Goal: Complete application form: Complete application form

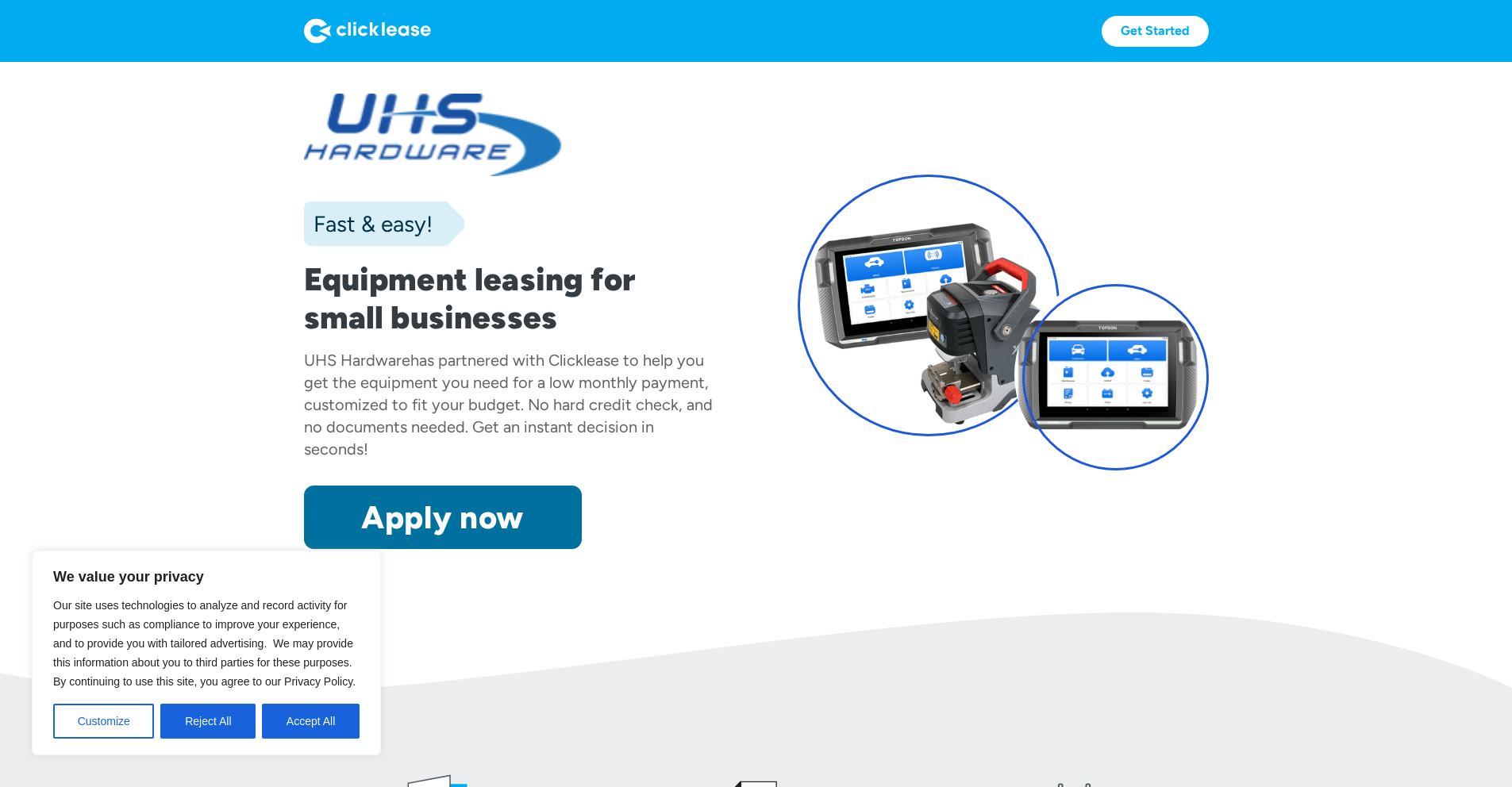
click at [368, 585] on div "We value your privacy Our site uses technologies to analyze and record activity…" at bounding box center [207, 652] width 350 height 204
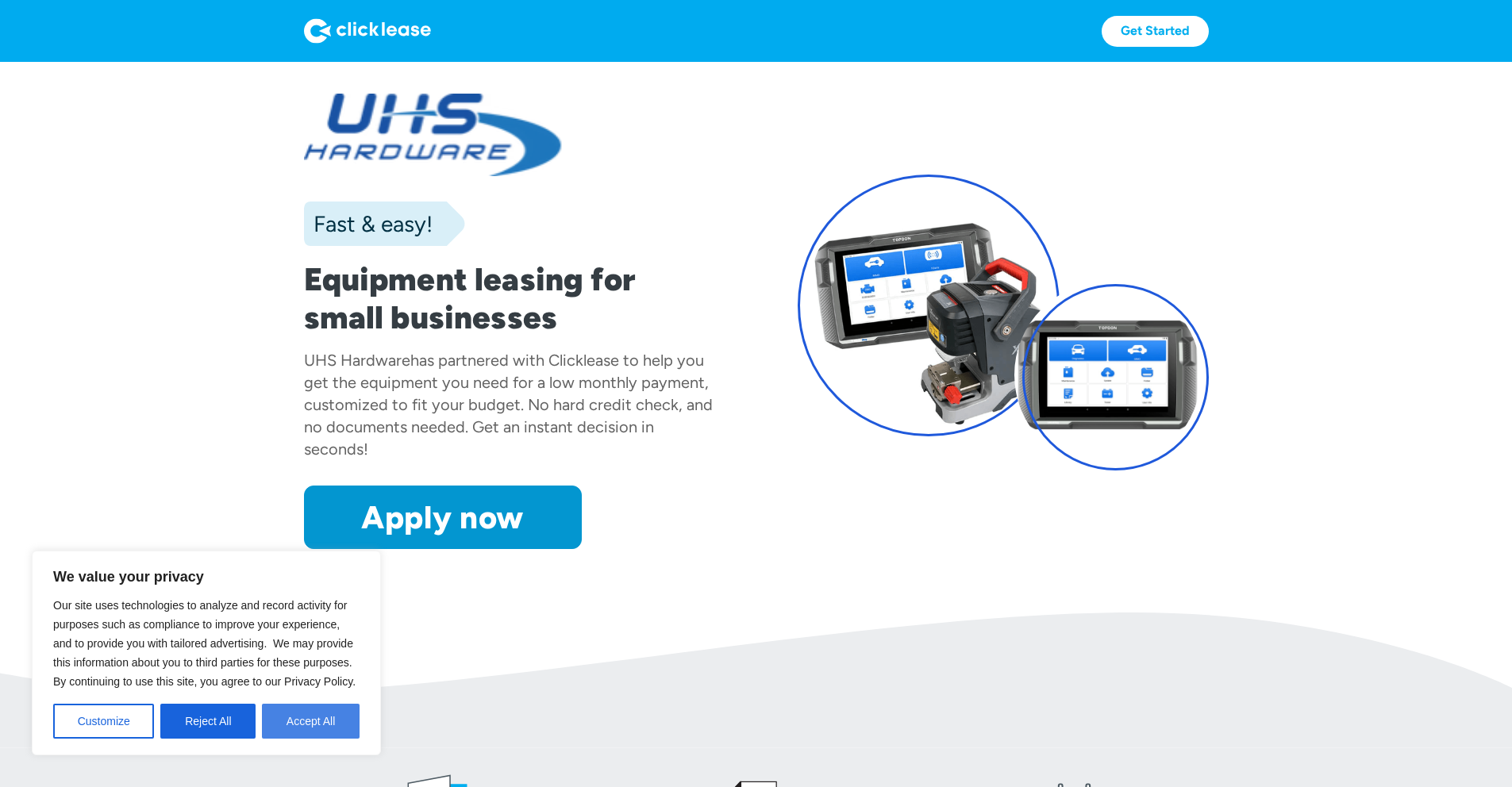
click at [307, 724] on button "Accept All" at bounding box center [311, 721] width 98 height 35
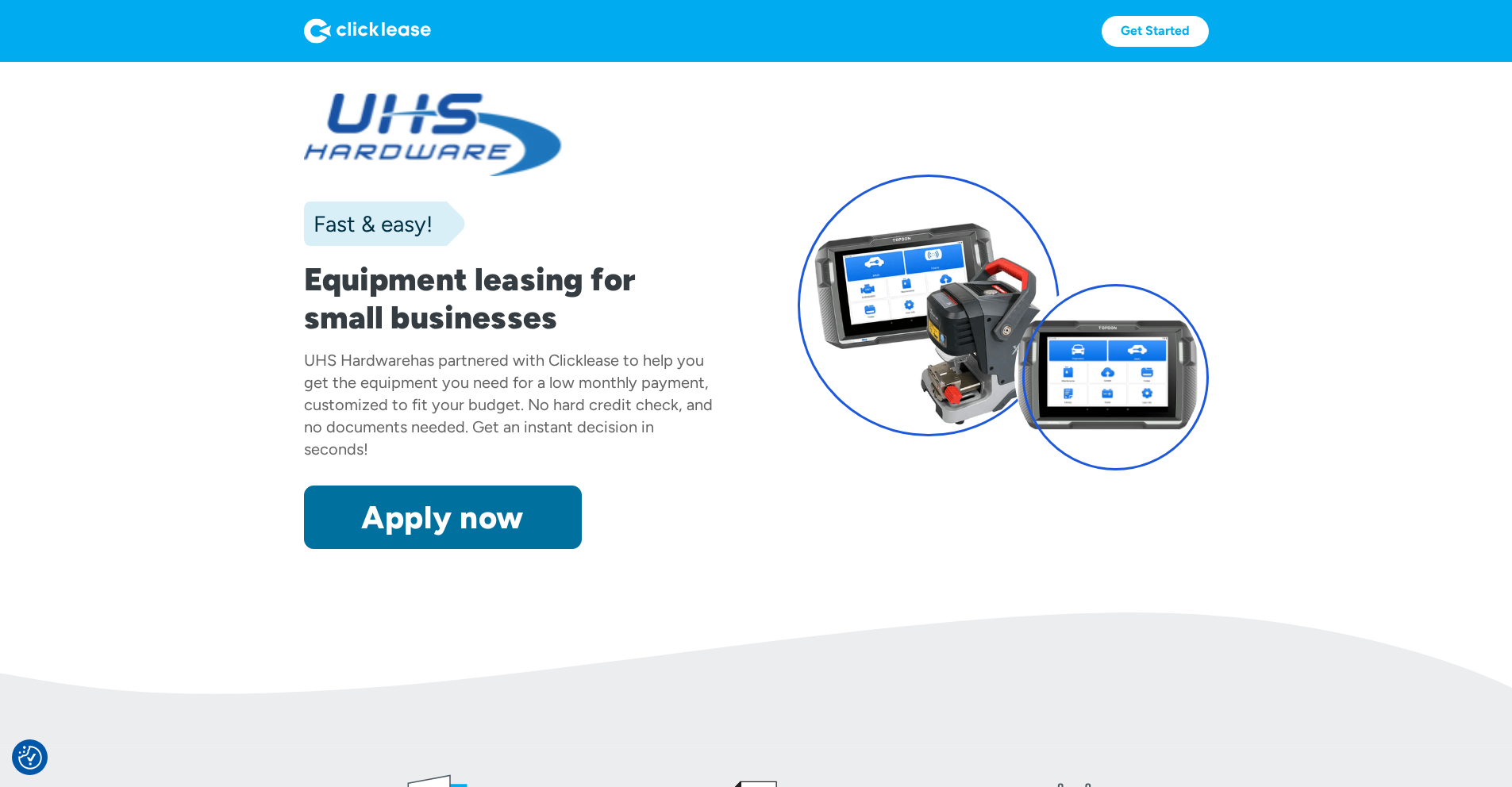
click at [342, 549] on link "Apply now" at bounding box center [443, 517] width 277 height 63
